Goal: Transaction & Acquisition: Obtain resource

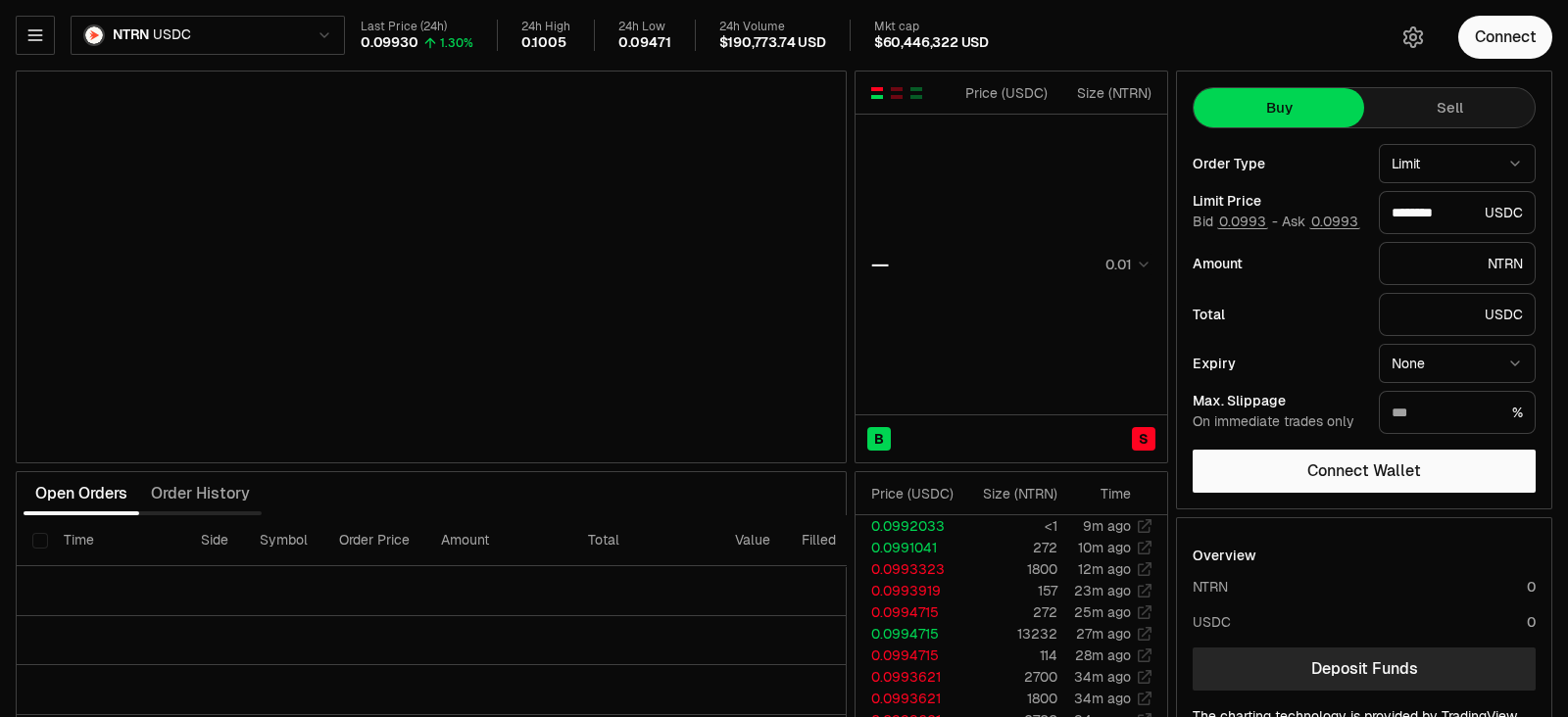
type input "********"
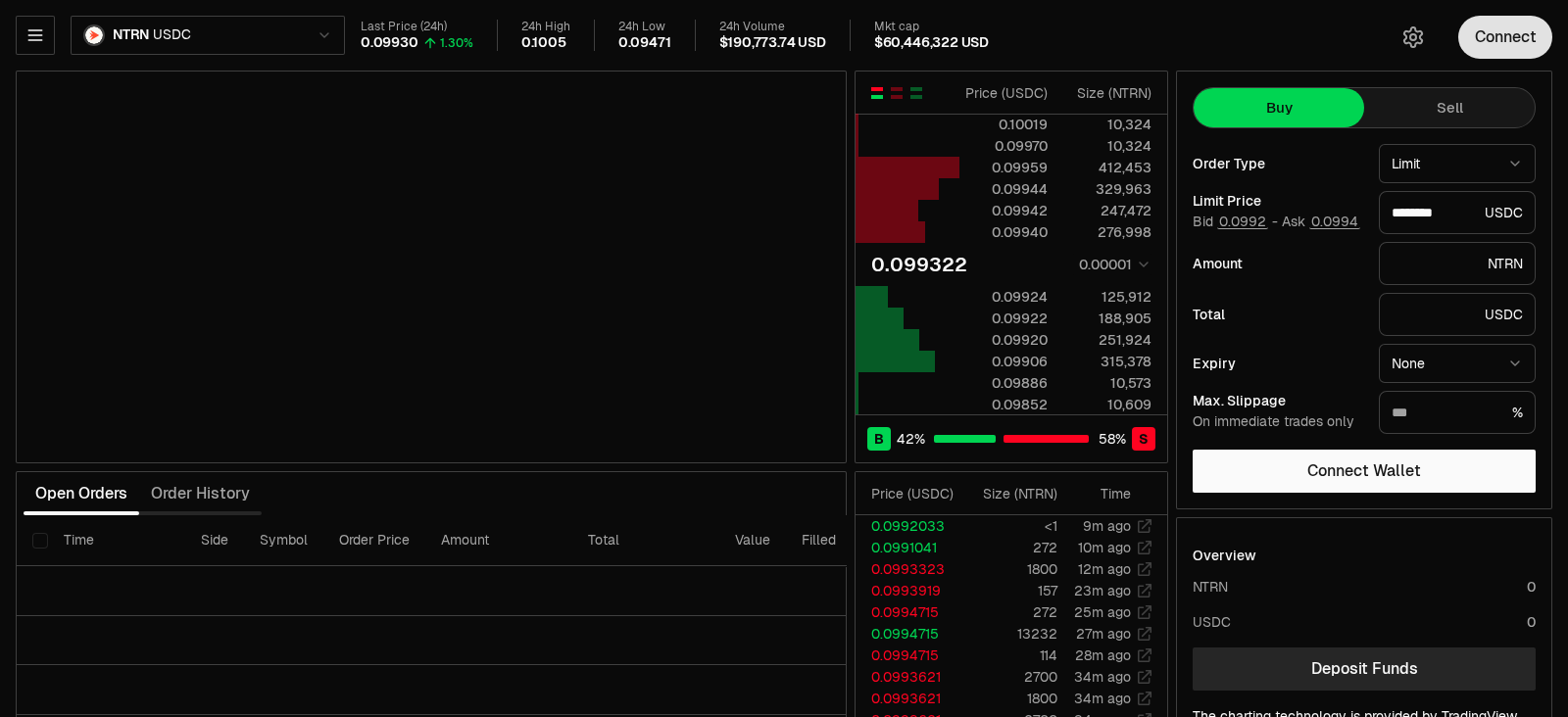
click at [1515, 29] on button "Connect" at bounding box center [1504, 37] width 94 height 43
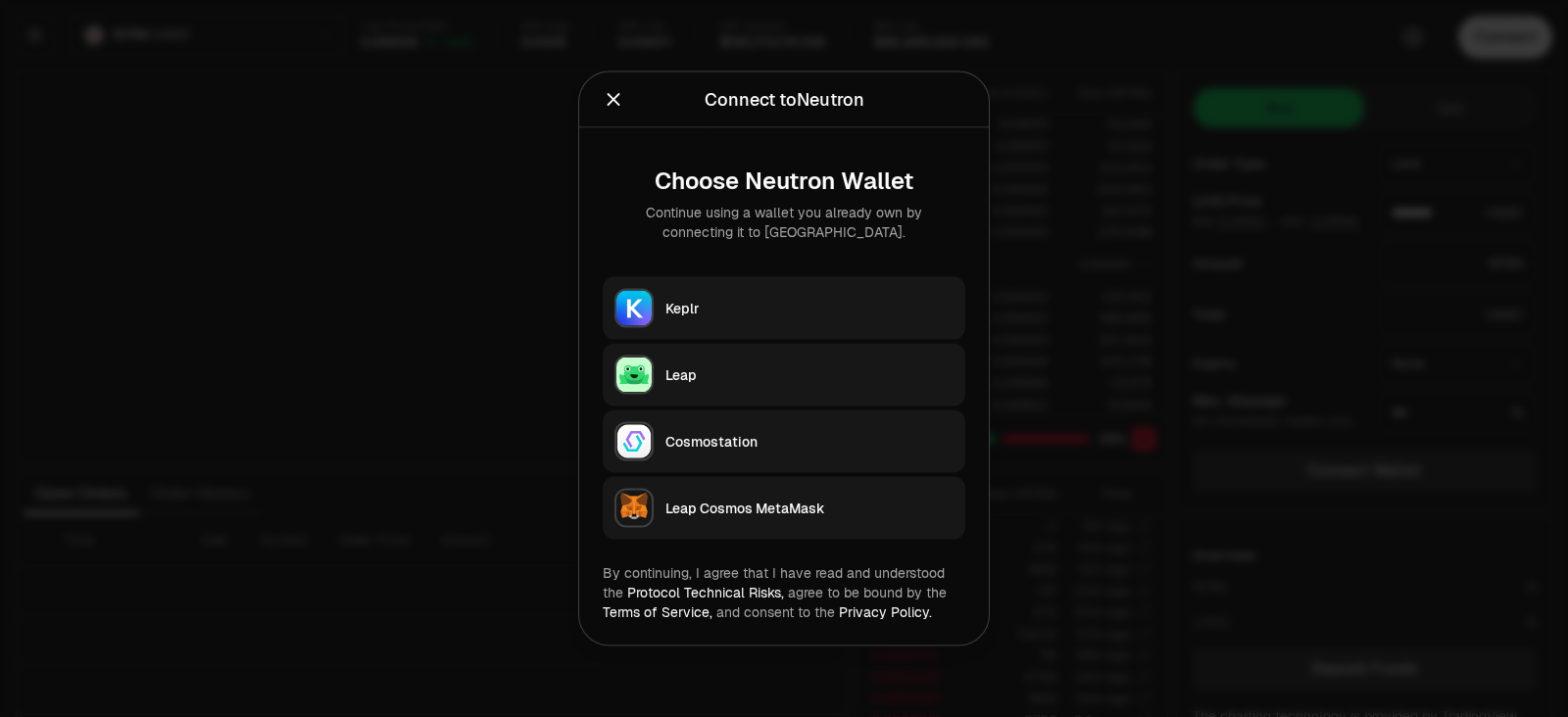
click at [686, 292] on button "Keplr" at bounding box center [783, 308] width 363 height 63
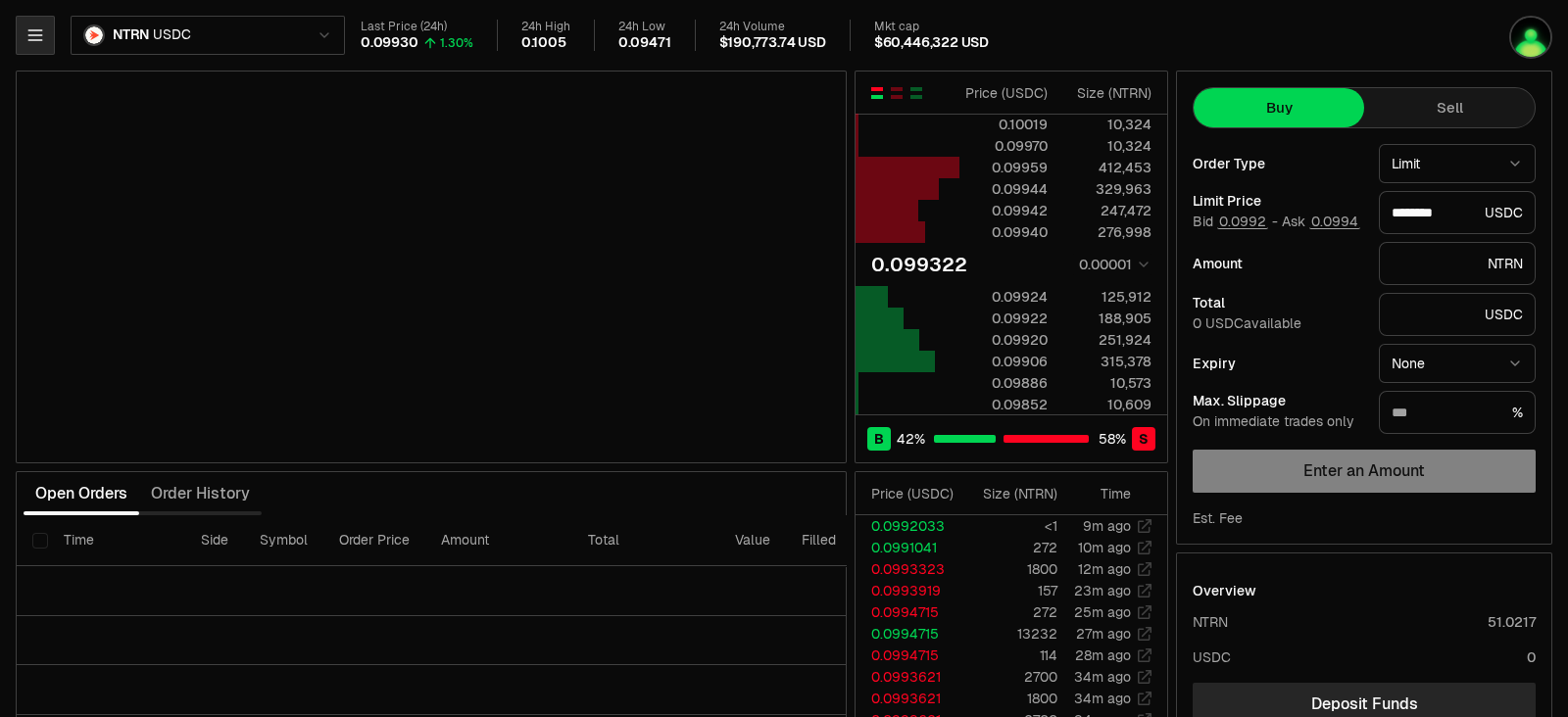
click at [36, 43] on icon "button" at bounding box center [36, 36] width 20 height 20
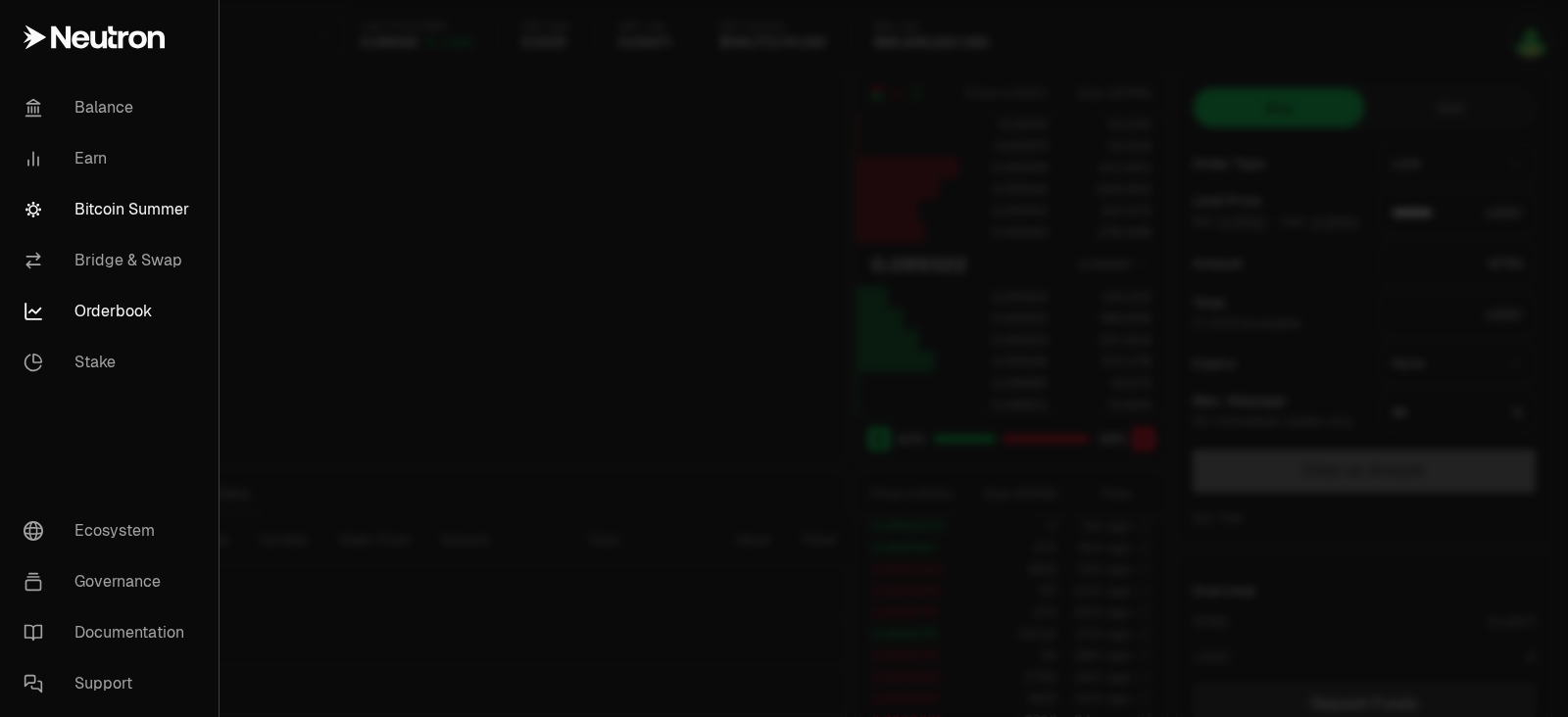
click at [112, 208] on link "Bitcoin Summer" at bounding box center [109, 209] width 203 height 51
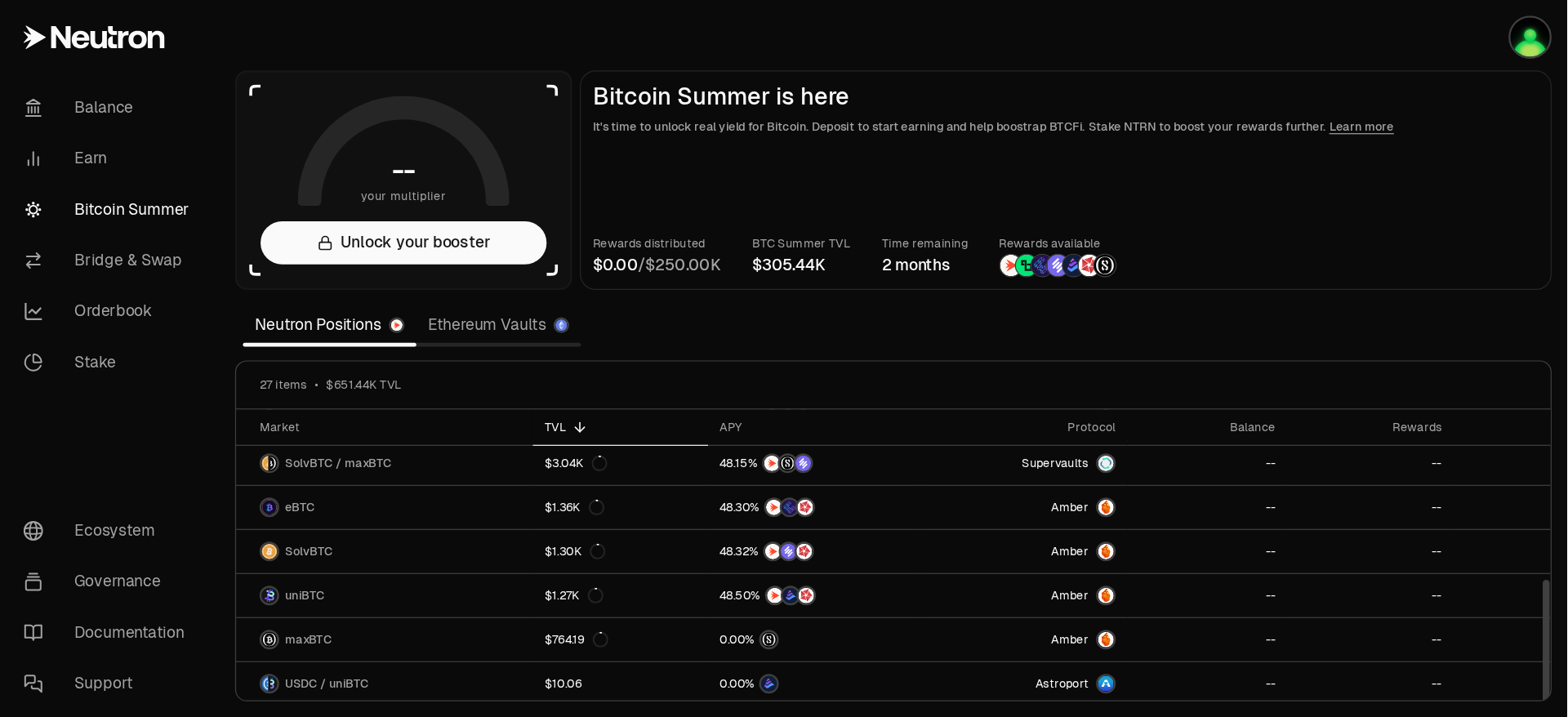
scroll to position [408, 0]
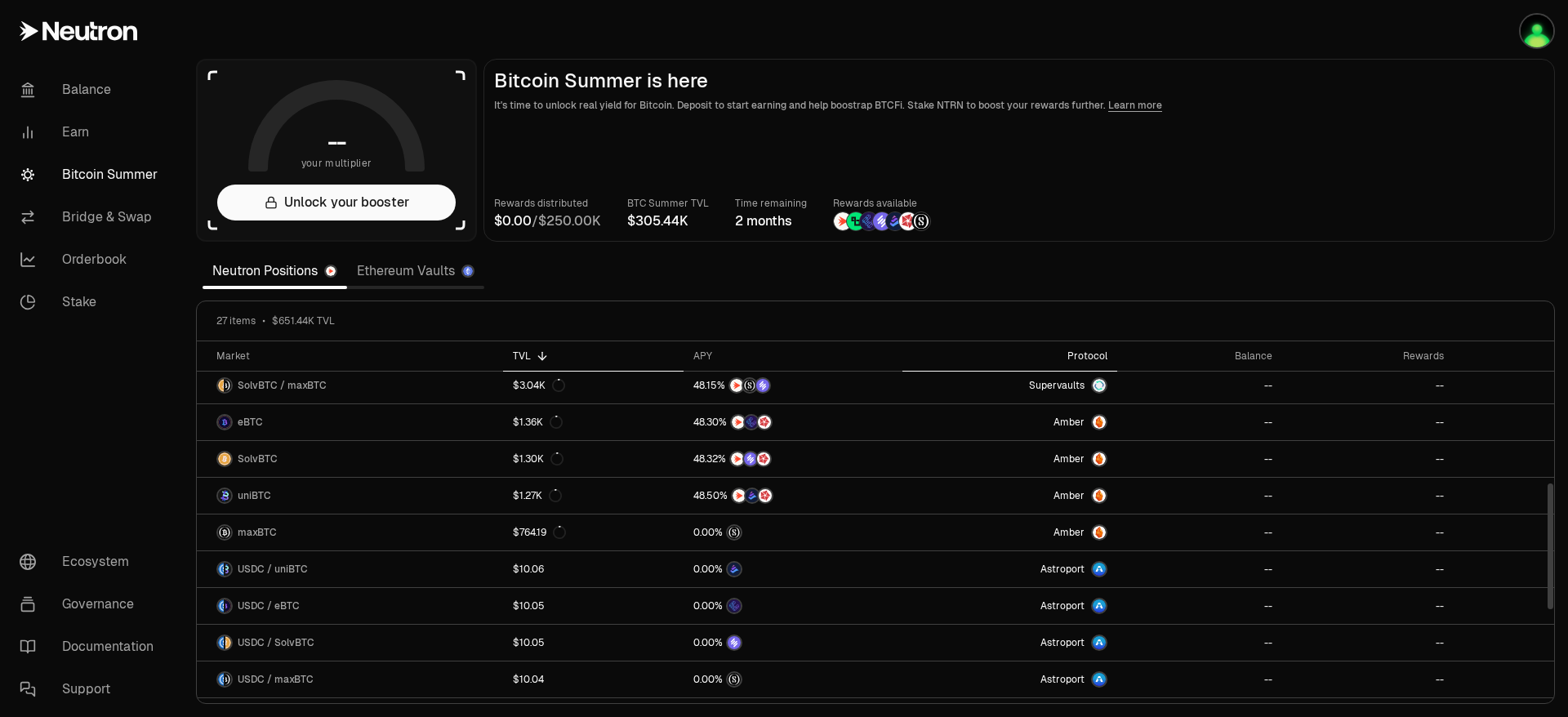
click at [1093, 356] on div "Protocol" at bounding box center [1010, 356] width 195 height 13
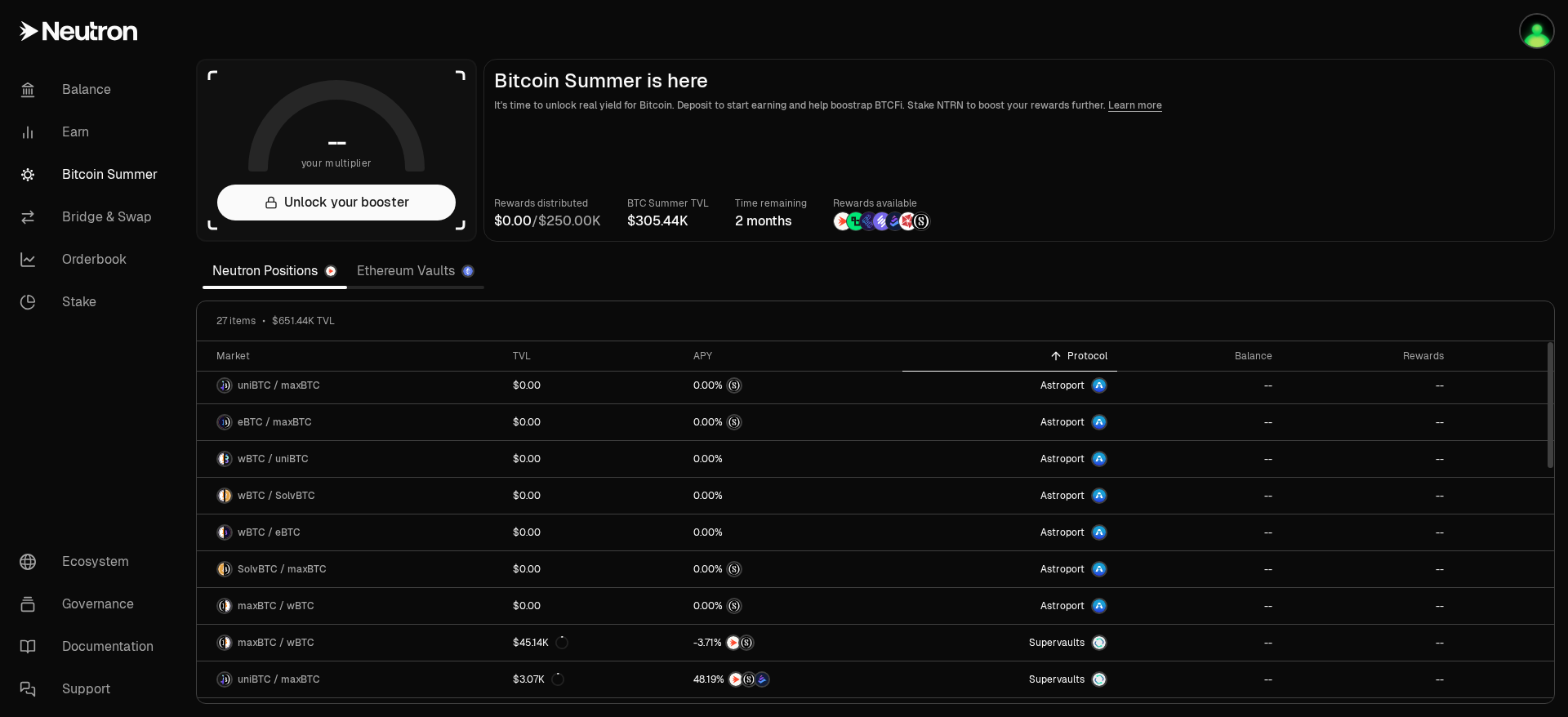
scroll to position [0, 0]
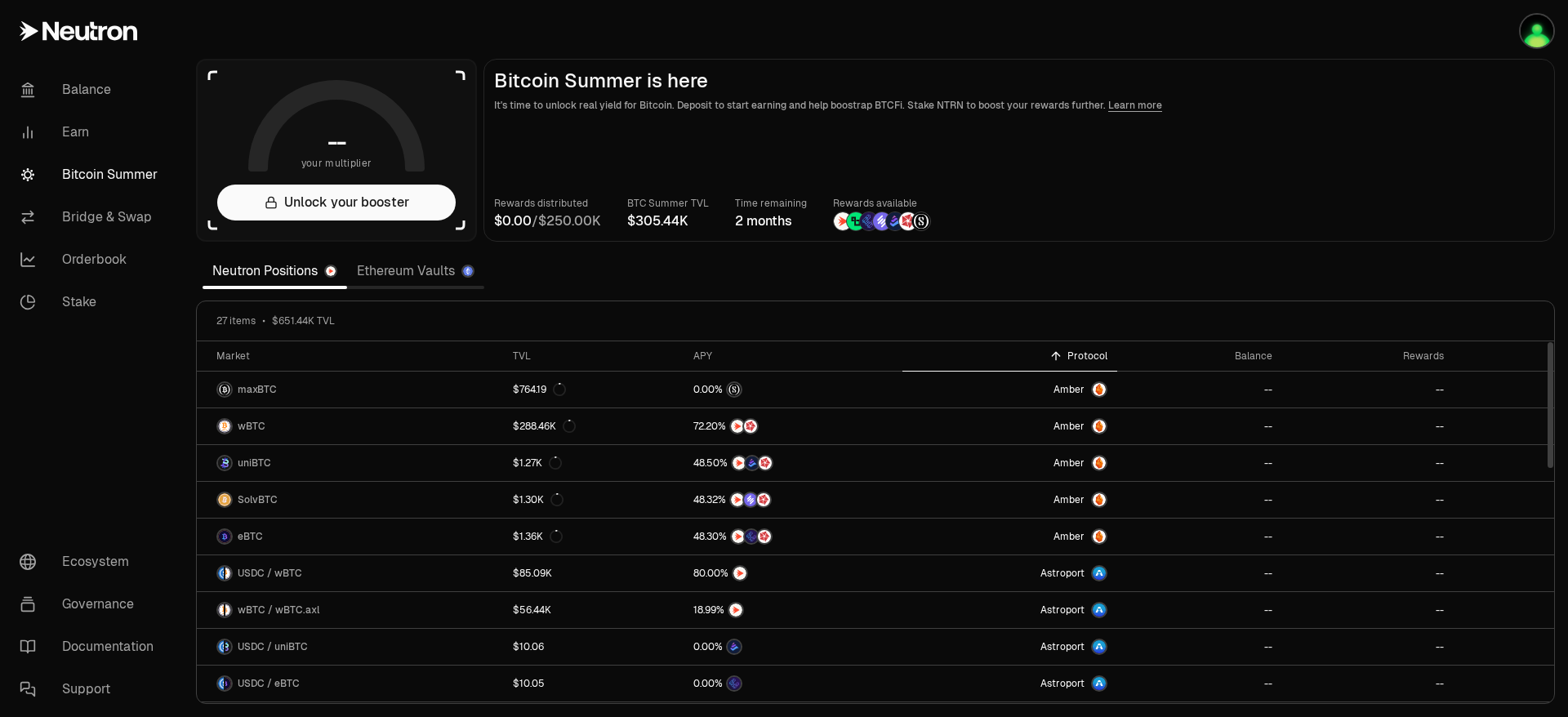
click at [1076, 286] on section "-- your multiplier Unlock your booster Bitcoin Summer is here It's time to unlo…" at bounding box center [876, 358] width 1385 height 717
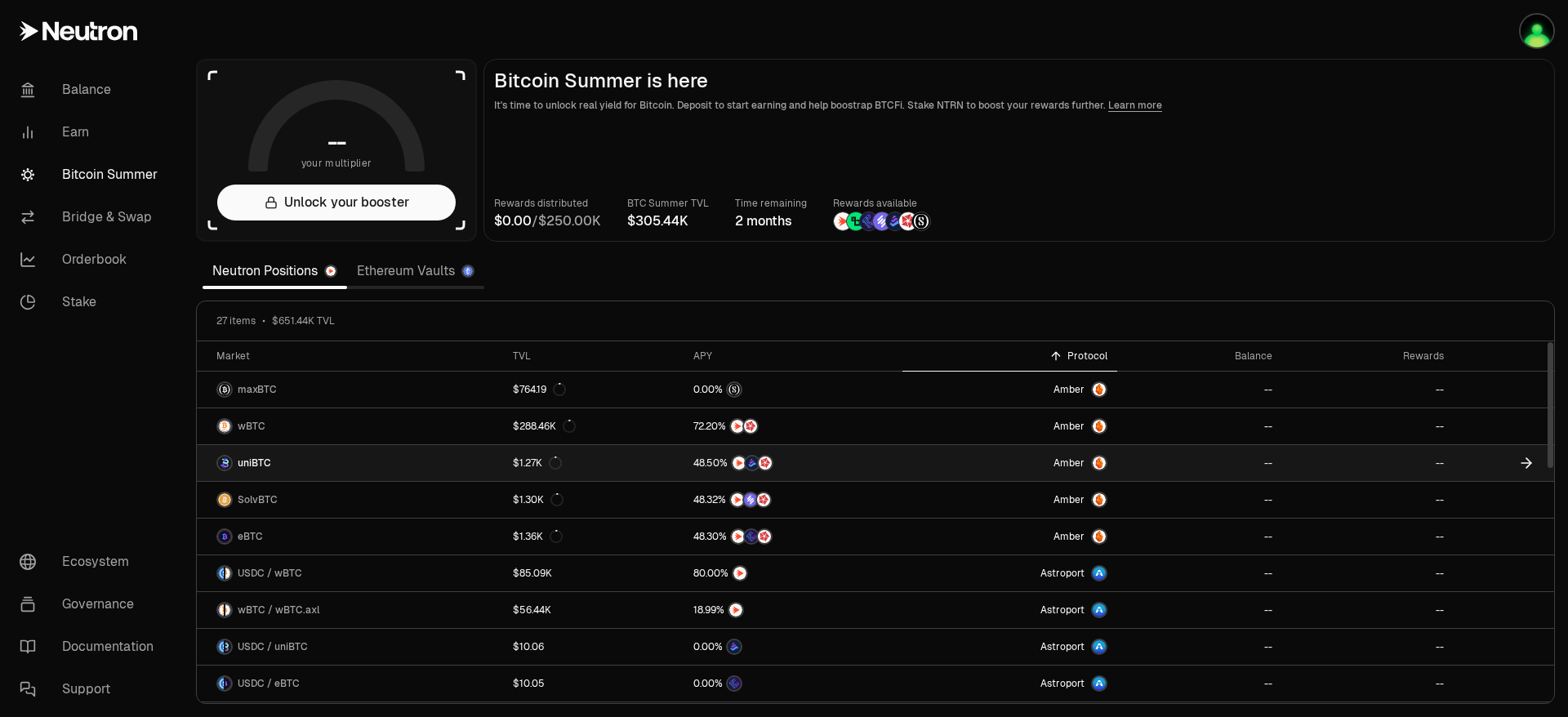
click at [990, 452] on link "Amber" at bounding box center [1010, 462] width 215 height 36
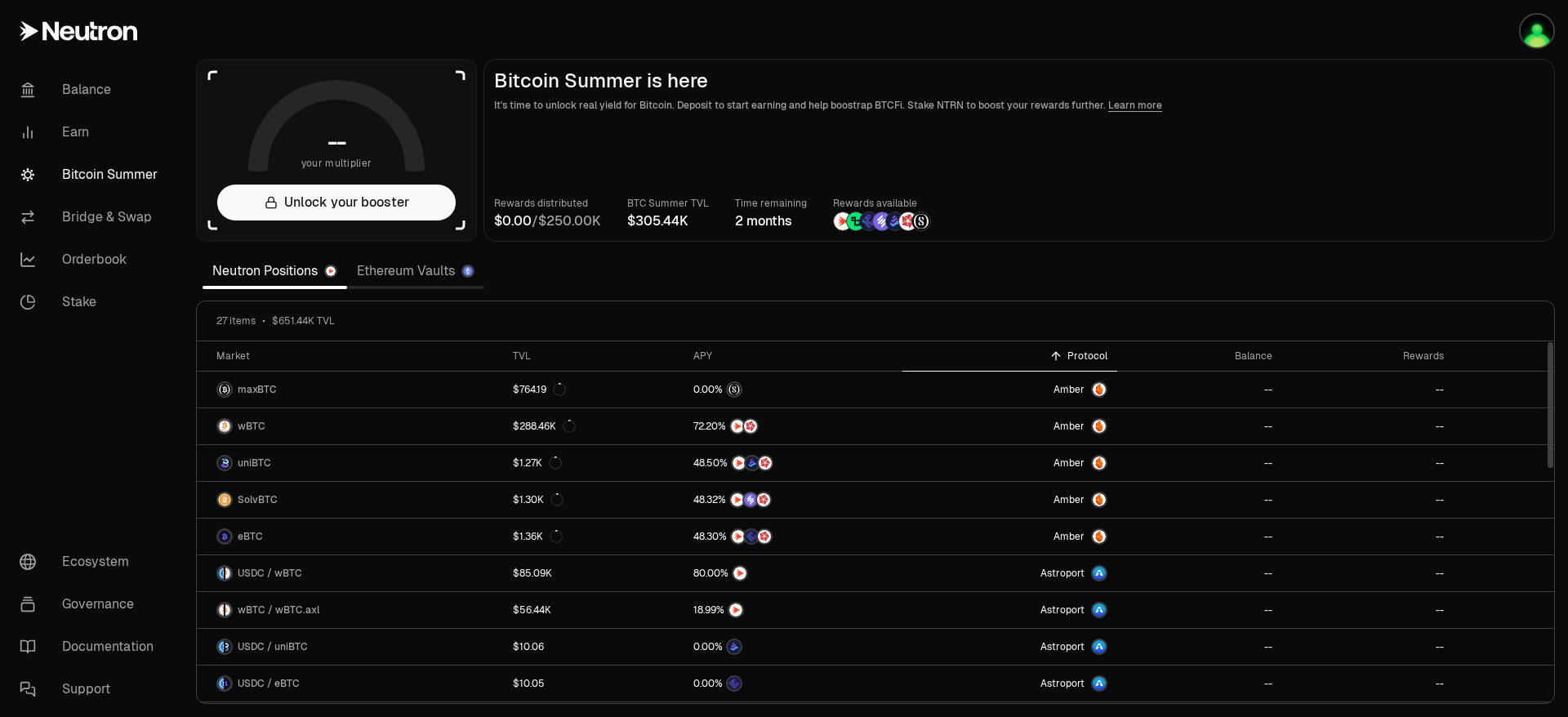
click at [1170, 239] on main "Bitcoin Summer is here It's time to unlock real yield for Bitcoin. Deposit to s…" at bounding box center [1020, 150] width 1072 height 183
click at [1184, 176] on main "Bitcoin Summer is here It's time to unlock real yield for Bitcoin. Deposit to s…" at bounding box center [1020, 150] width 1072 height 183
click at [1180, 193] on main "Bitcoin Summer is here It's time to unlock real yield for Bitcoin. Deposit to s…" at bounding box center [1020, 150] width 1072 height 183
